Goal: Information Seeking & Learning: Learn about a topic

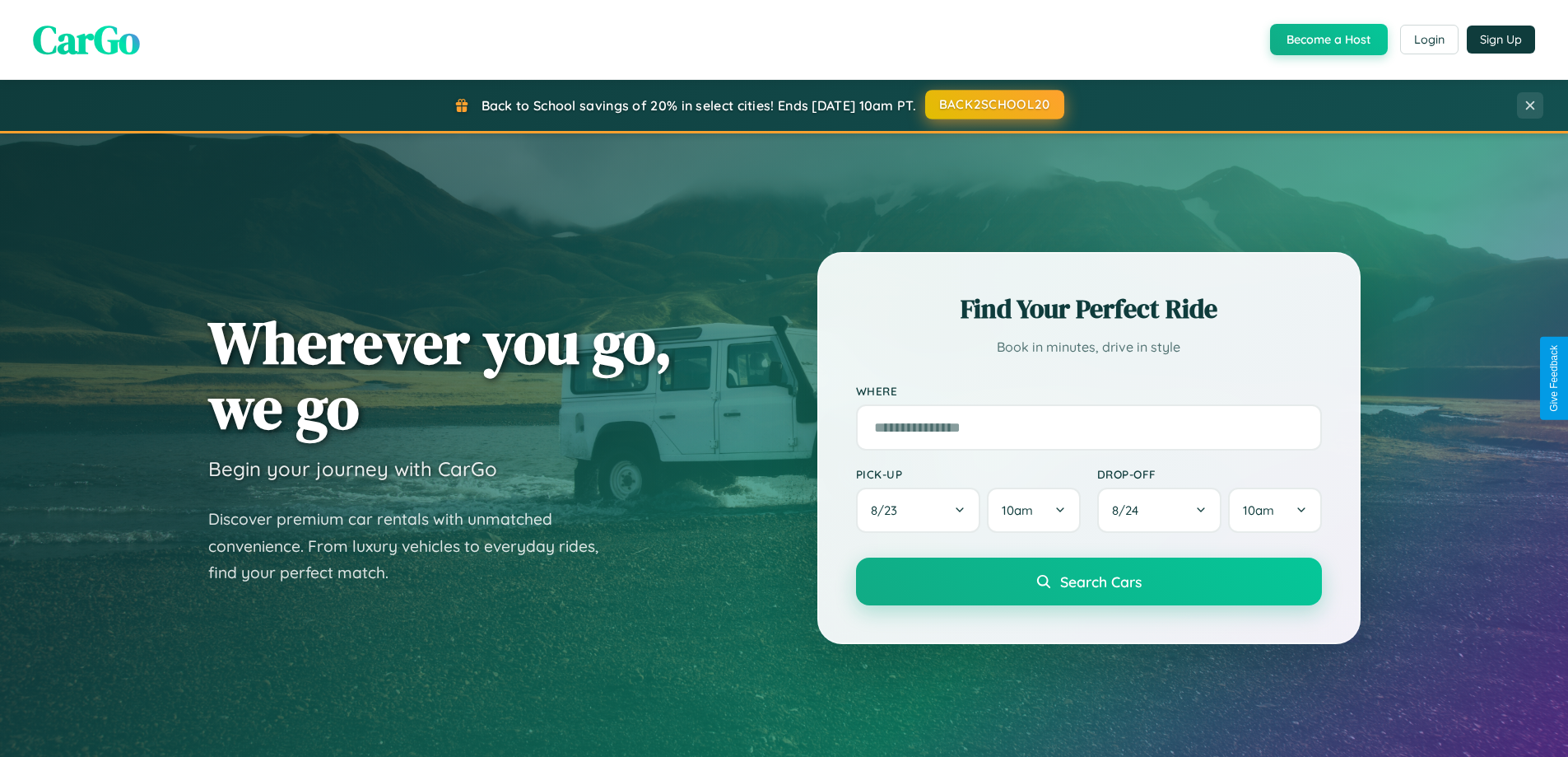
click at [994, 105] on button "BACK2SCHOOL20" at bounding box center [995, 104] width 139 height 30
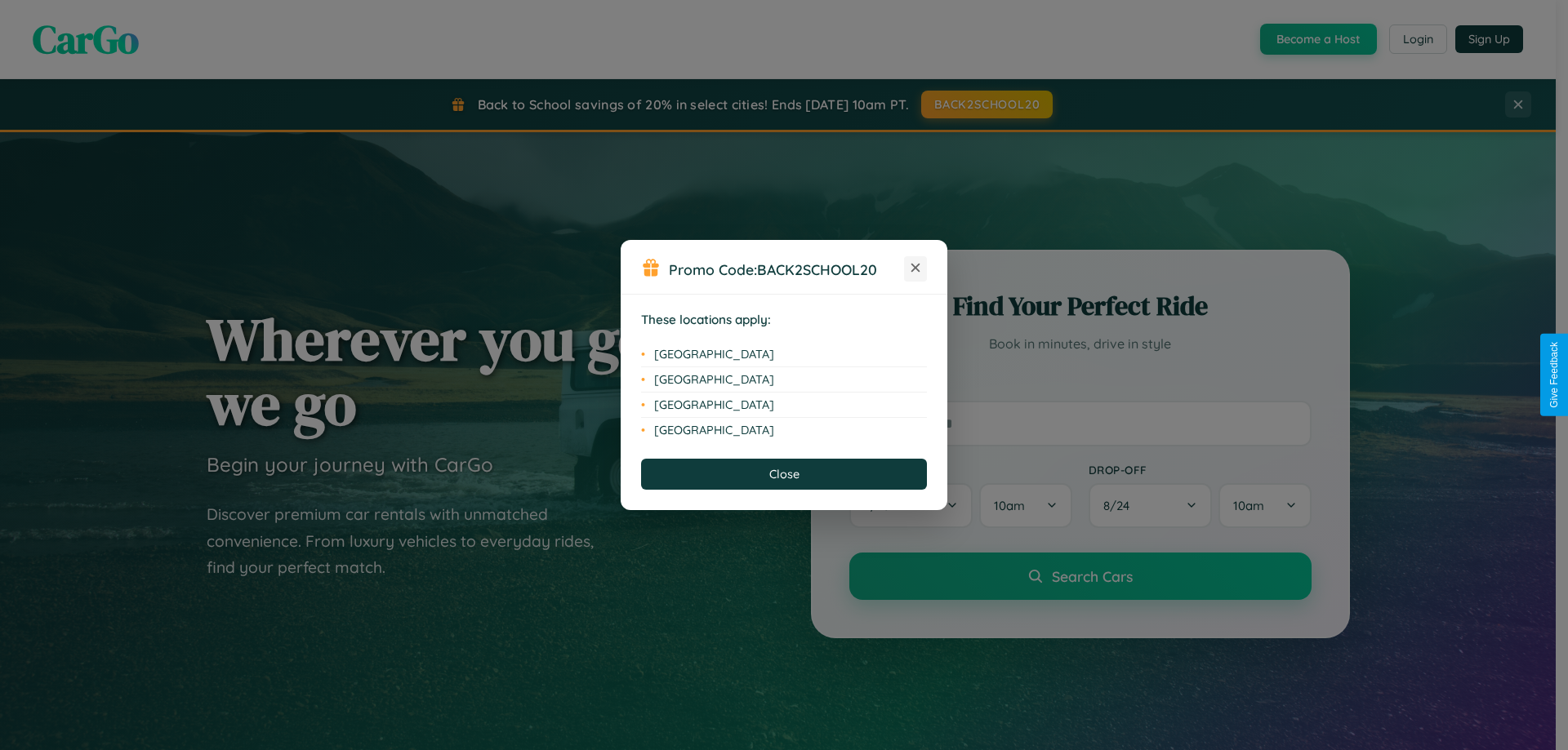
click at [916, 269] on icon at bounding box center [916, 268] width 9 height 9
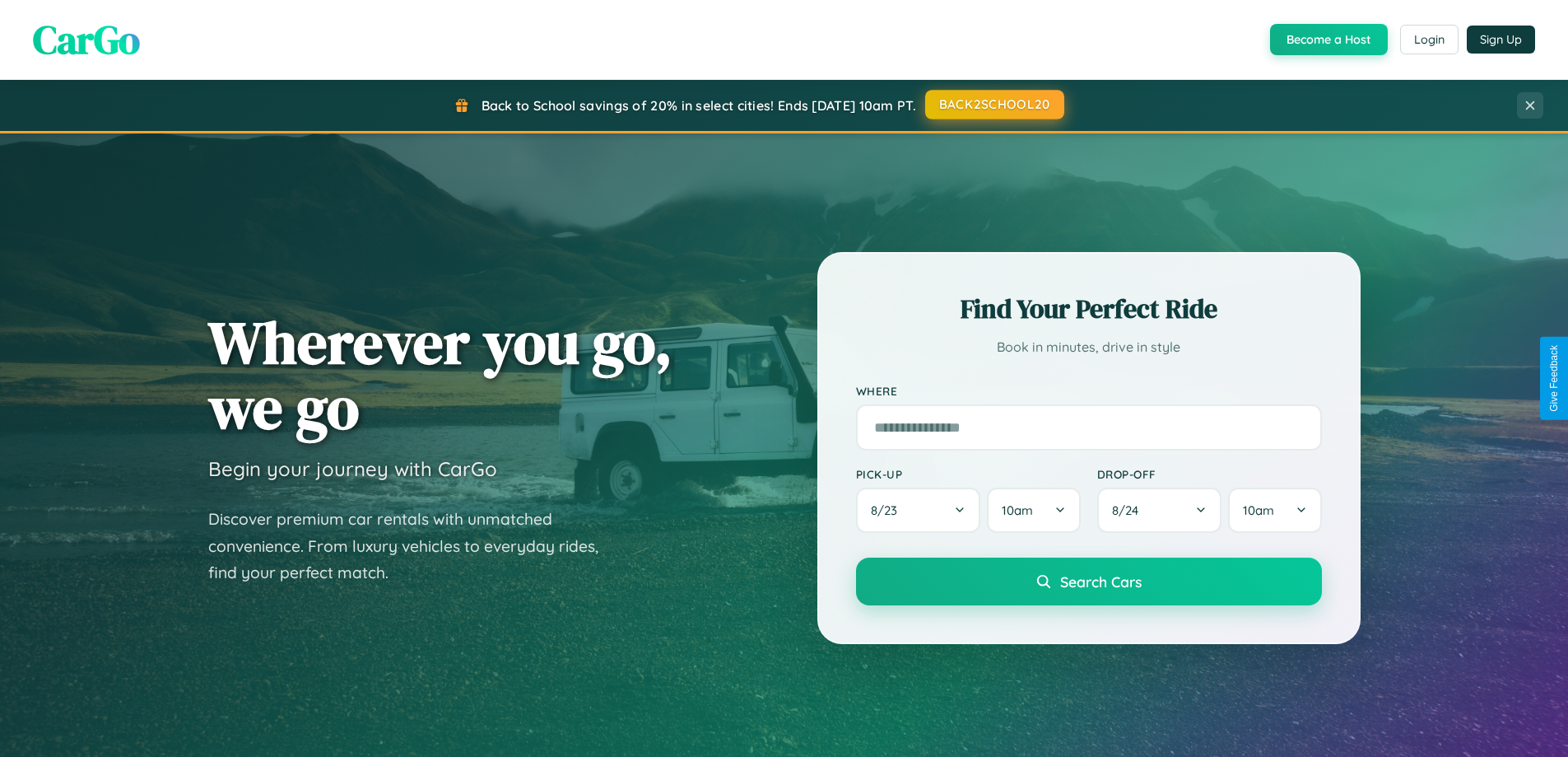
click at [994, 105] on button "BACK2SCHOOL20" at bounding box center [995, 104] width 139 height 30
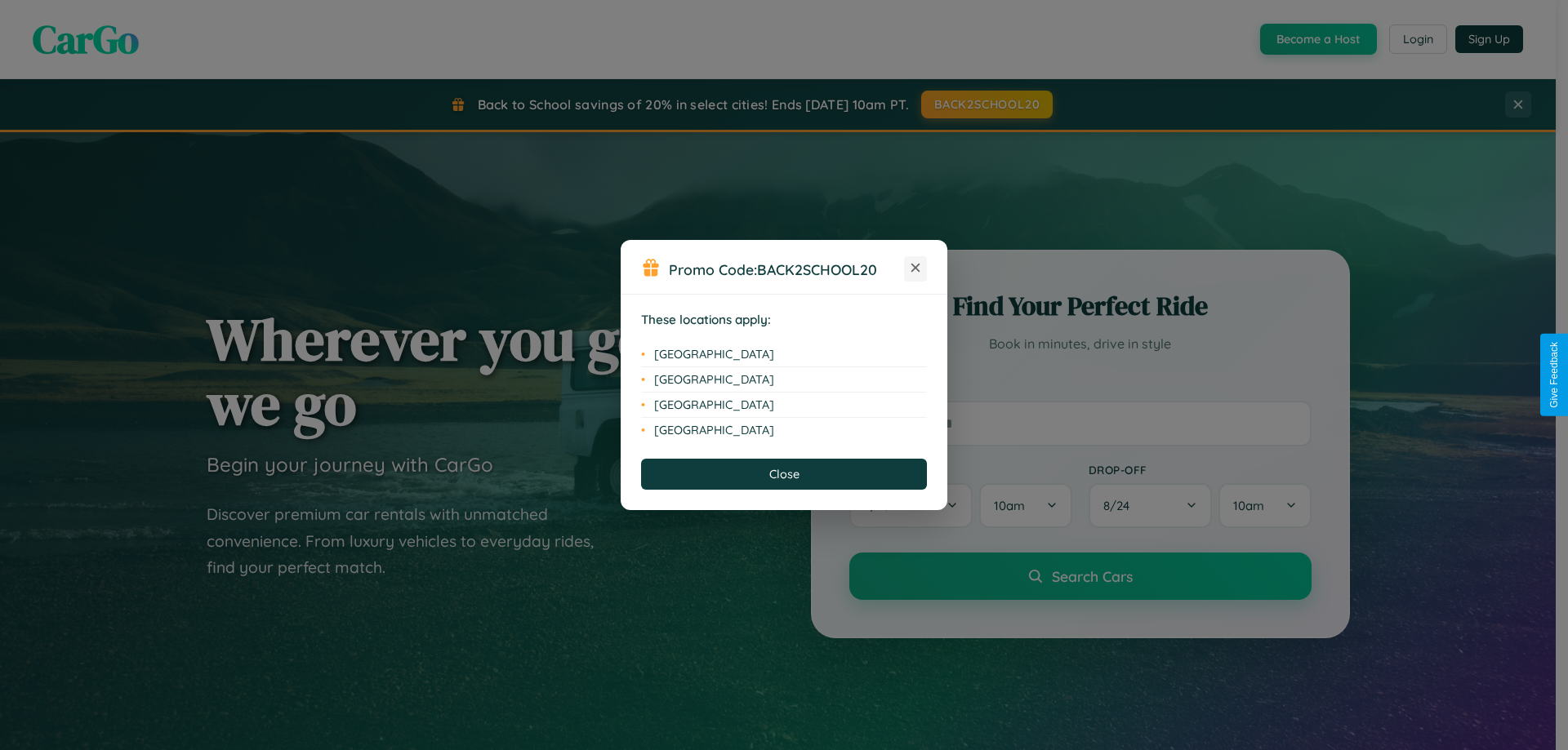
click at [916, 269] on icon at bounding box center [916, 268] width 9 height 9
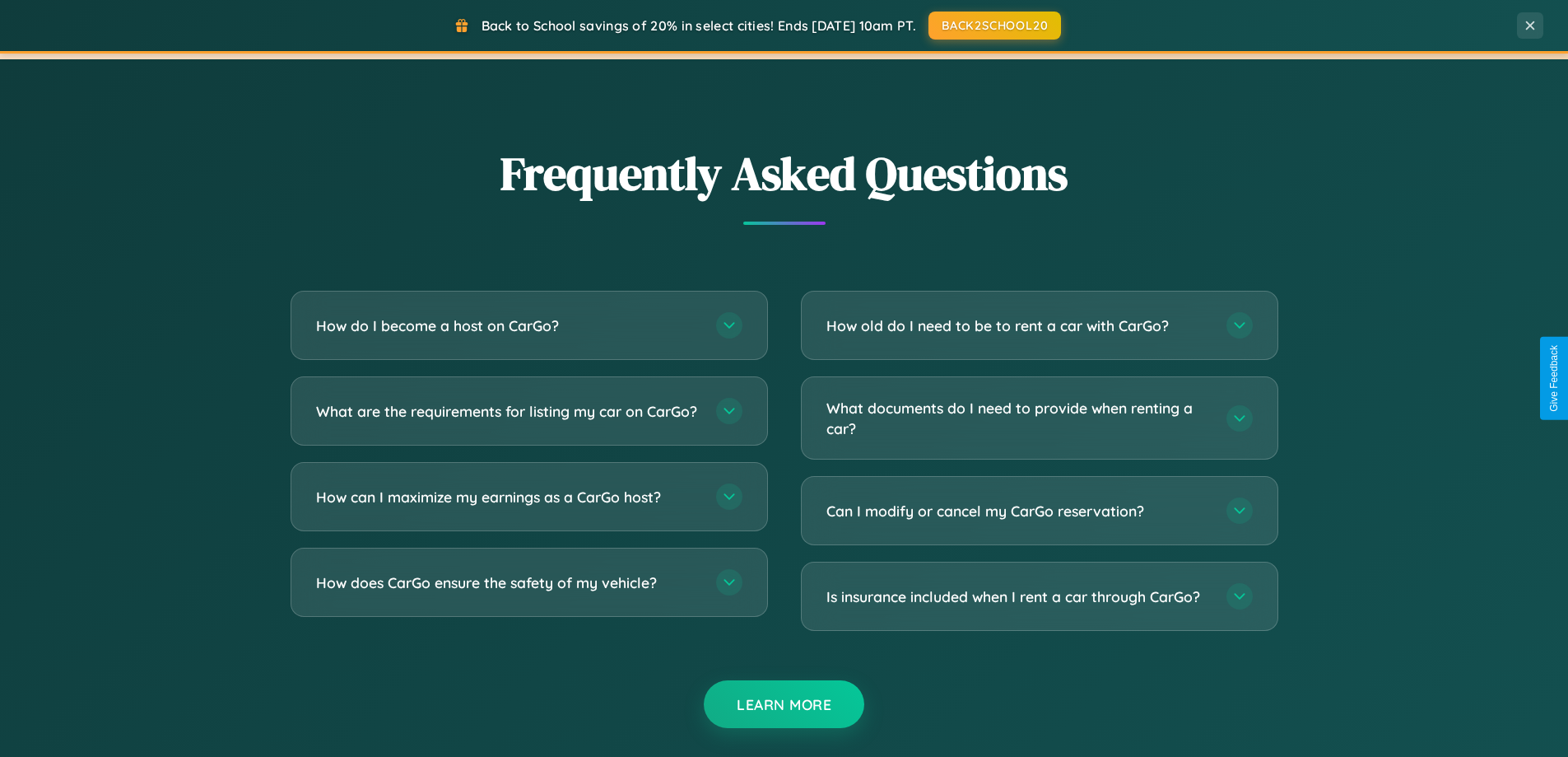
scroll to position [3169, 0]
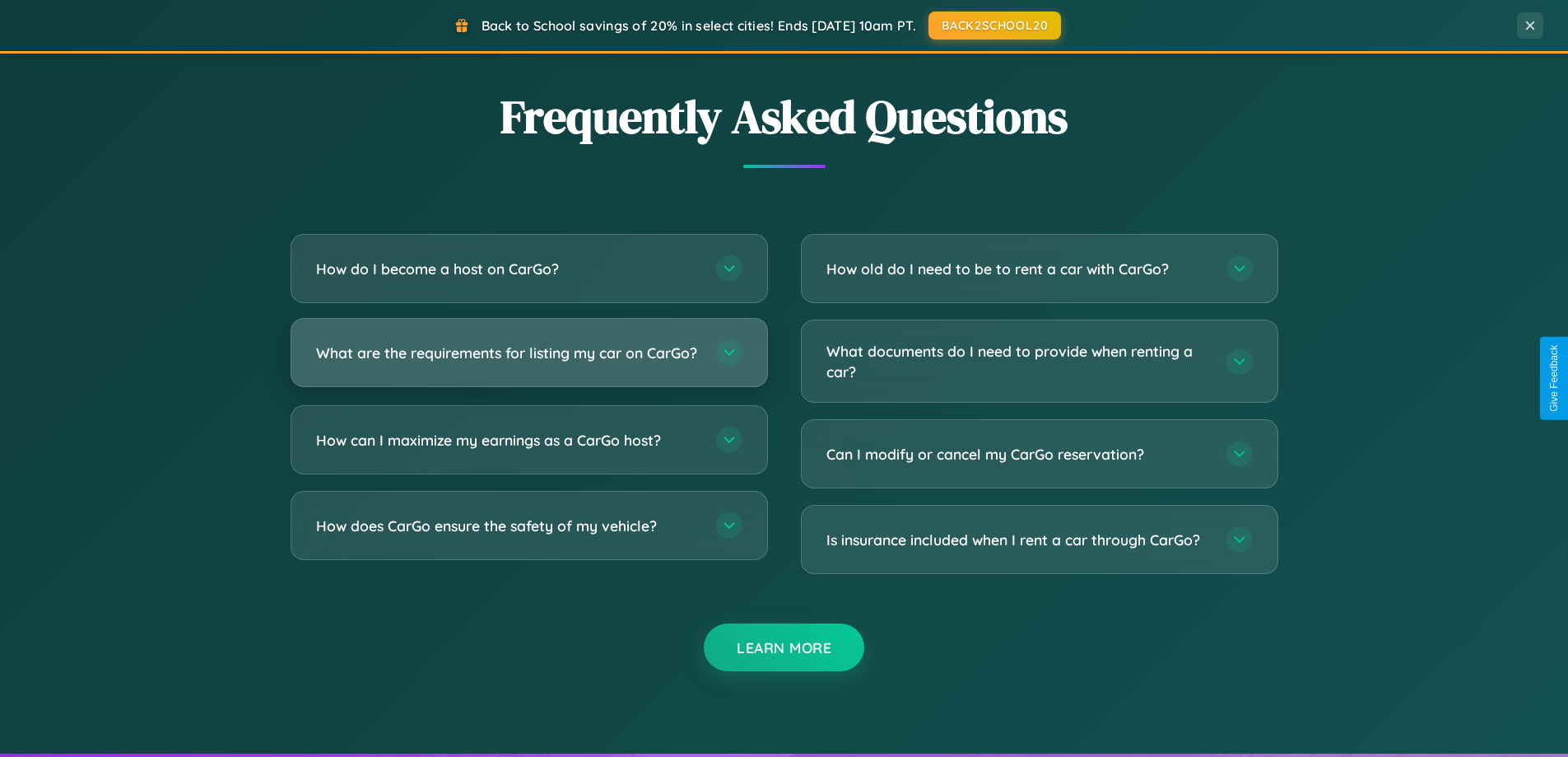
click at [529, 359] on h3 "What are the requirements for listing my car on CarGo?" at bounding box center [507, 353] width 383 height 20
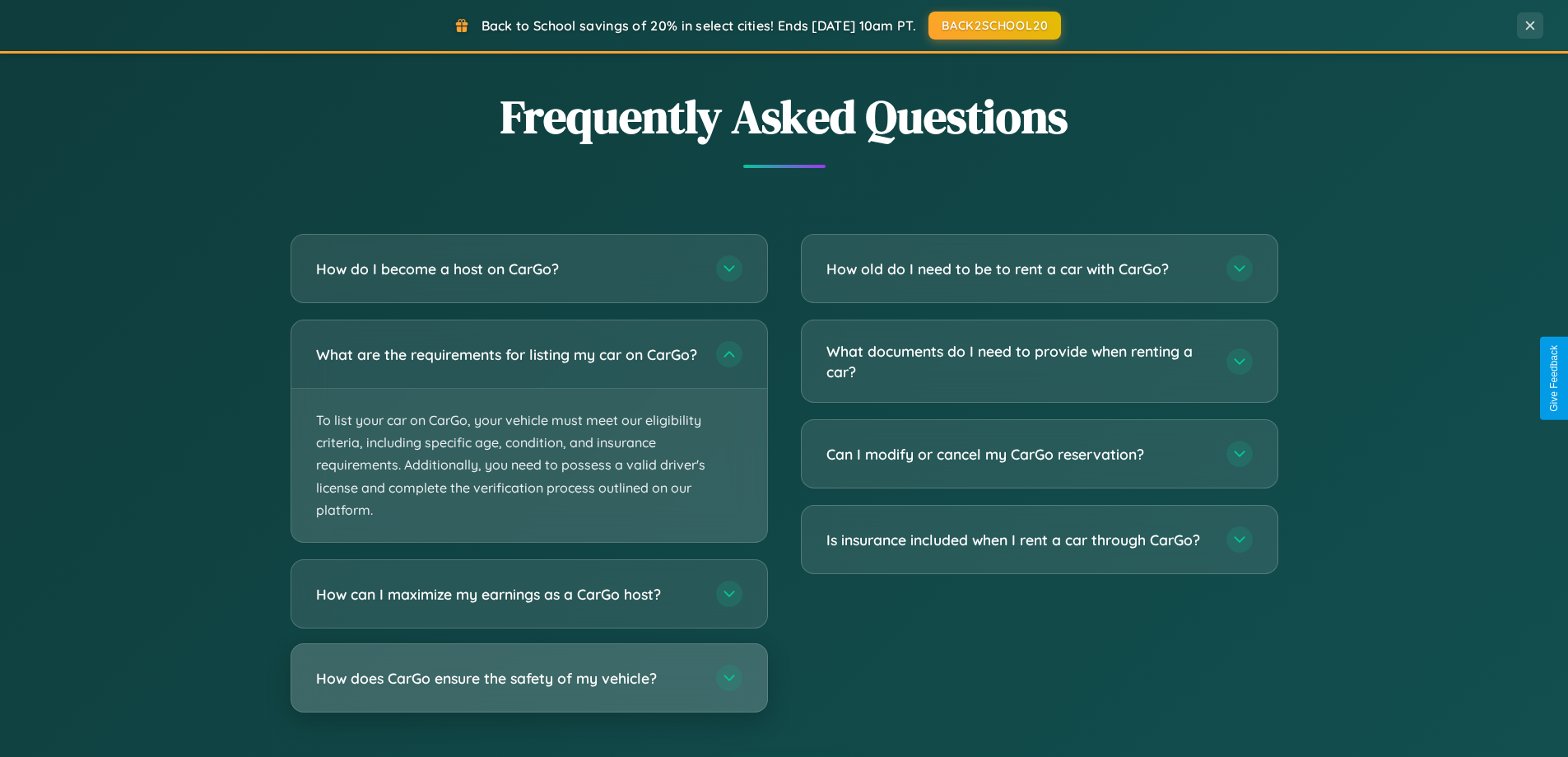
click at [529, 689] on h3 "How does CarGo ensure the safety of my vehicle?" at bounding box center [507, 678] width 383 height 20
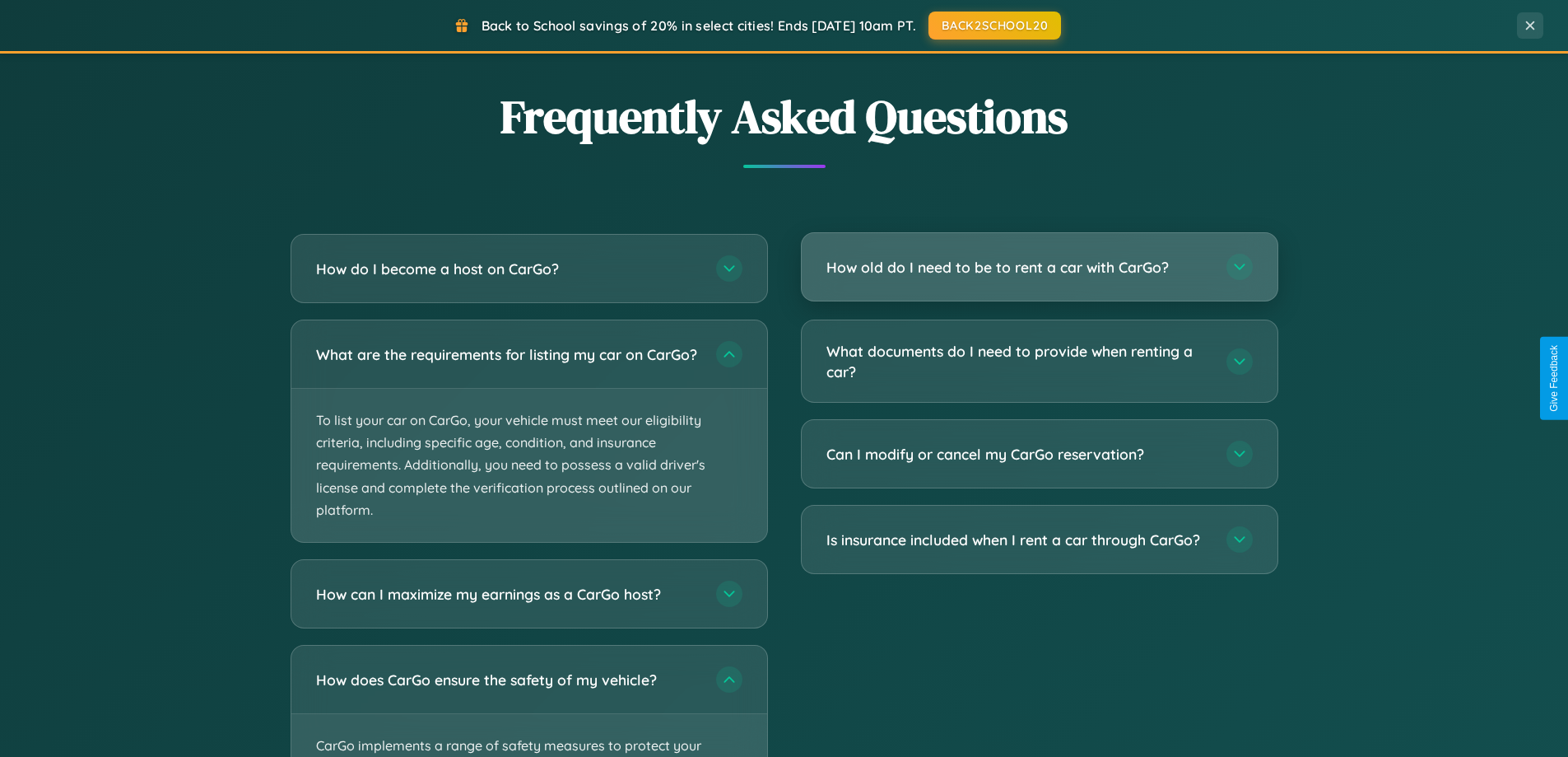
click at [1039, 267] on h3 "How old do I need to be to rent a car with CarGo?" at bounding box center [1018, 267] width 383 height 20
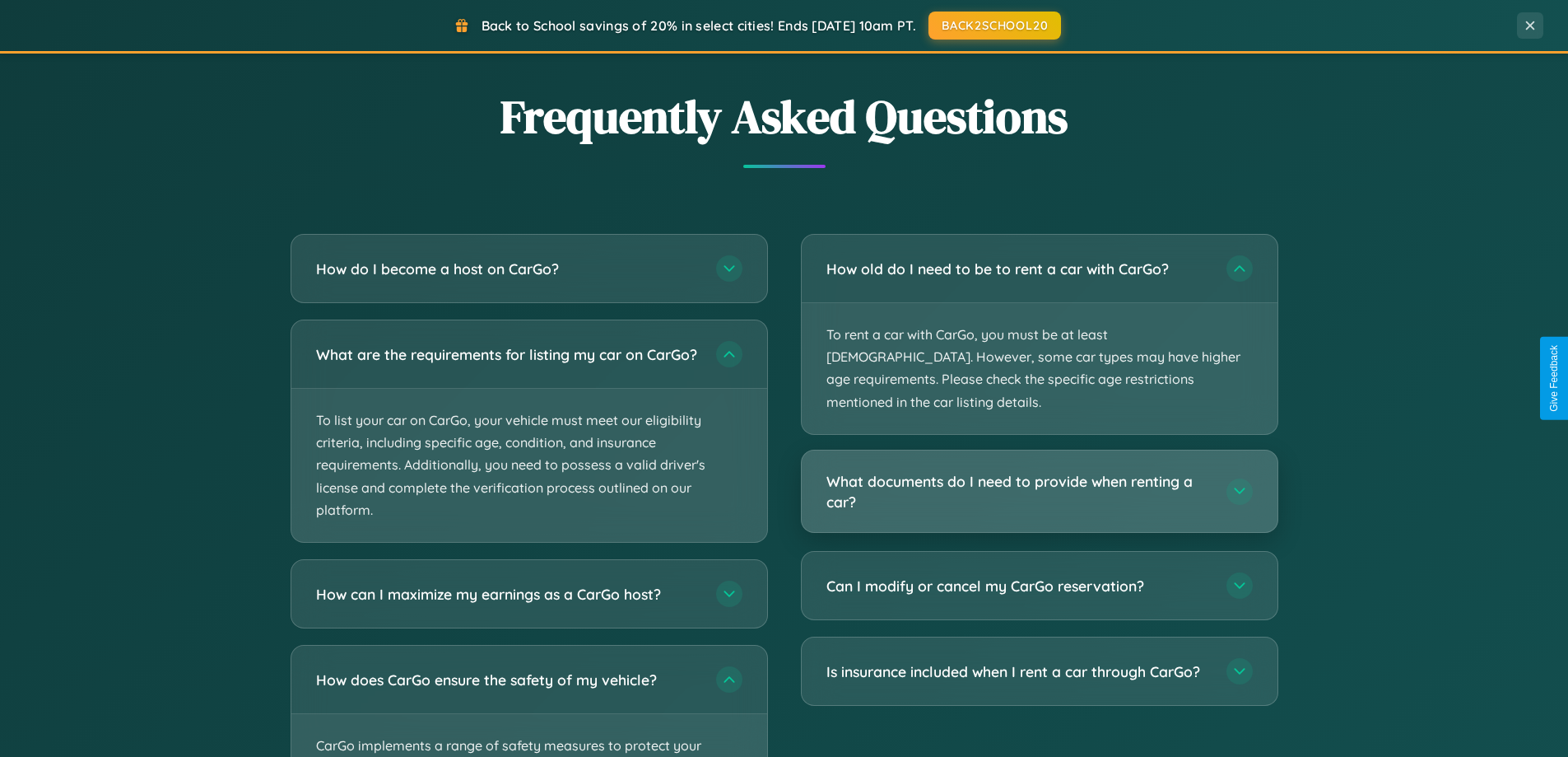
click at [1039, 471] on h3 "What documents do I need to provide when renting a car?" at bounding box center [1018, 492] width 383 height 41
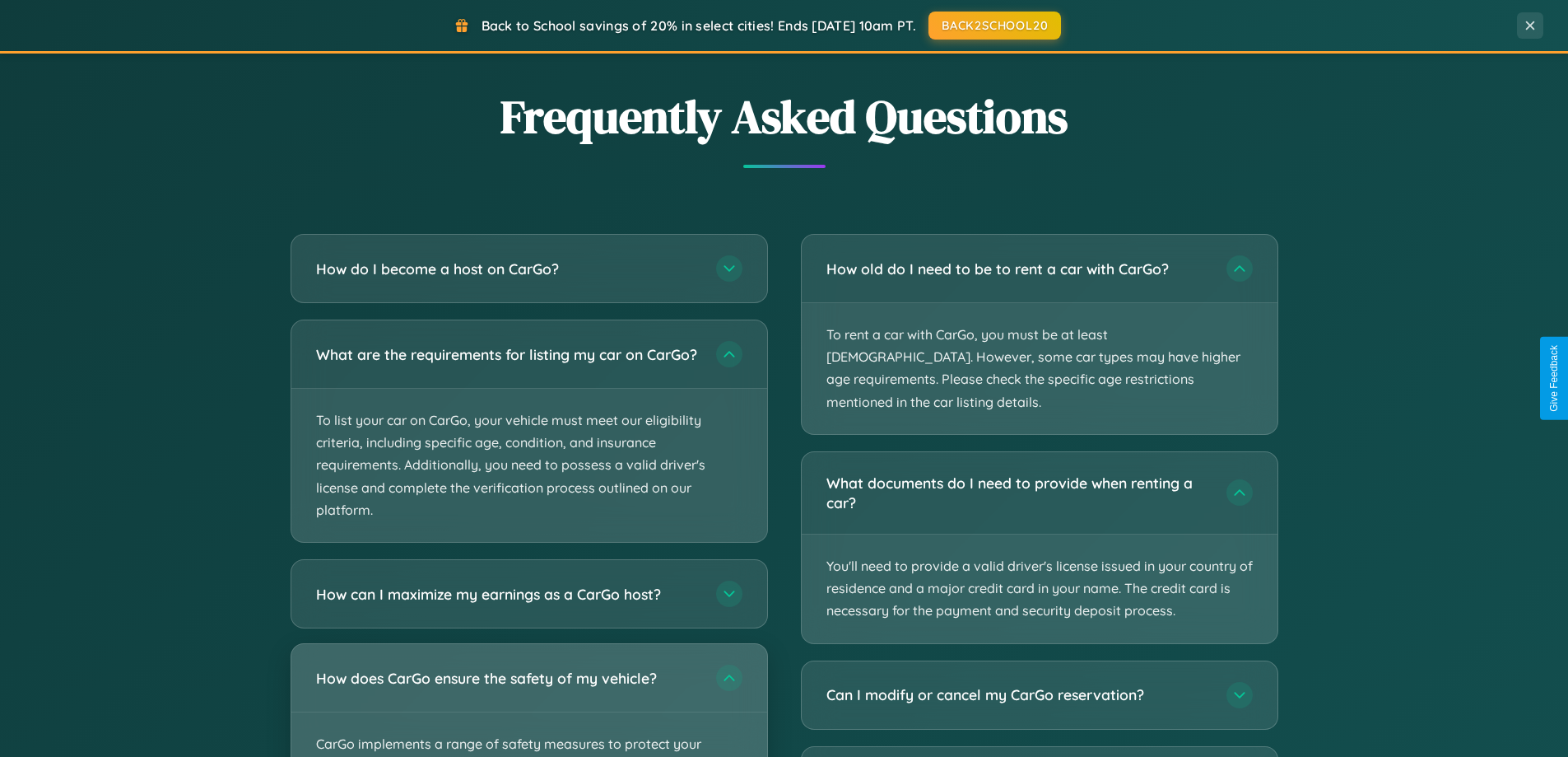
click at [529, 707] on div "How does CarGo ensure the safety of my vehicle?" at bounding box center [529, 678] width 475 height 68
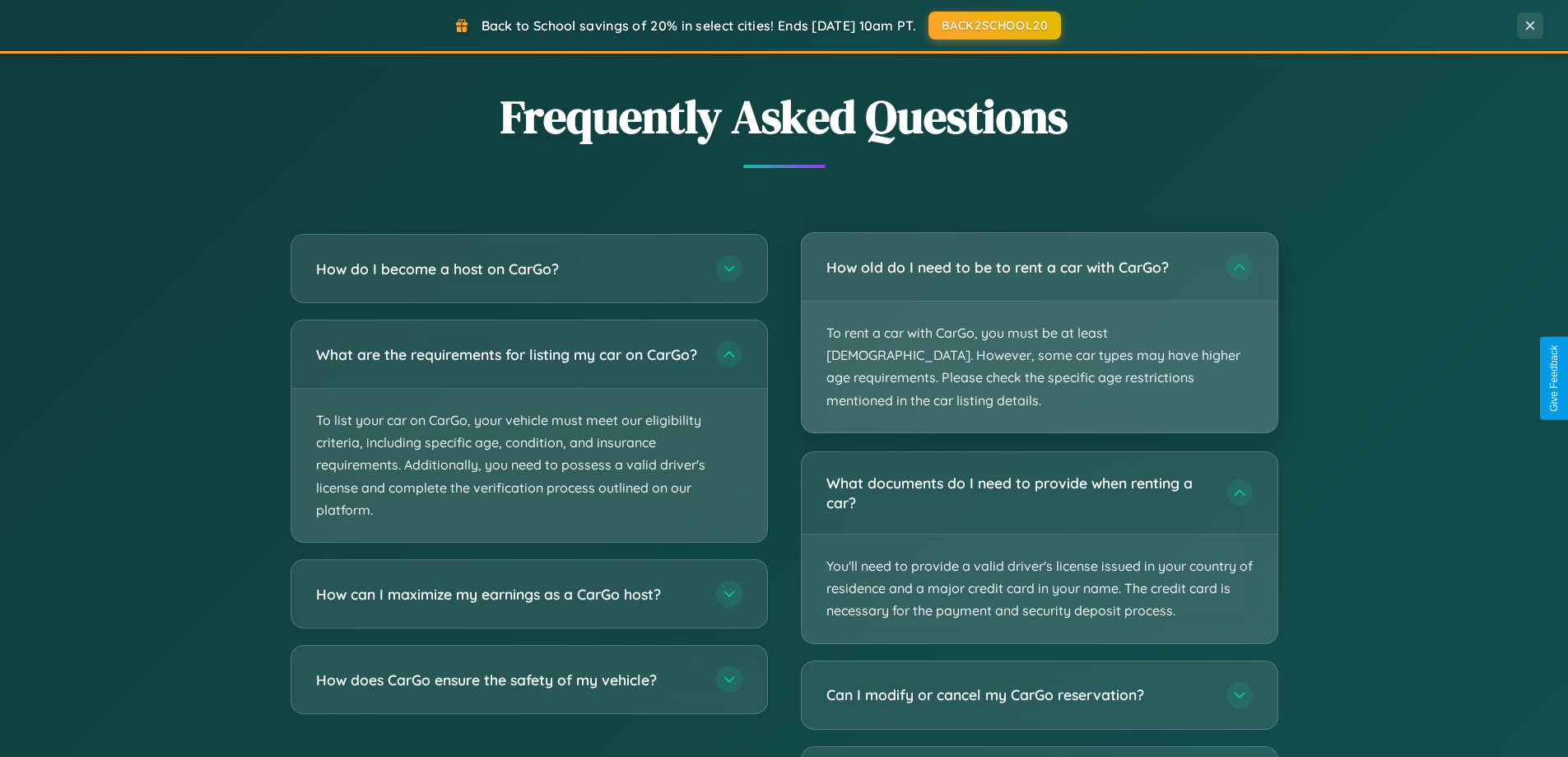
click at [1039, 323] on p "To rent a car with CarGo, you must be at least [DEMOGRAPHIC_DATA]. However, som…" at bounding box center [1039, 367] width 475 height 131
